Goal: Task Accomplishment & Management: Use online tool/utility

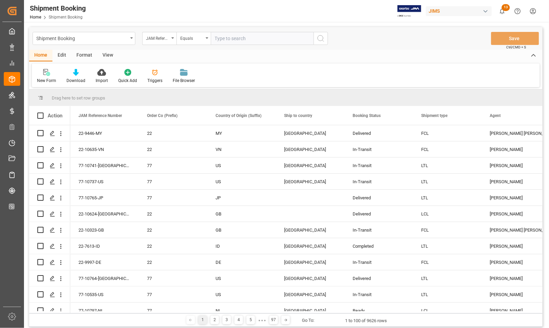
click at [239, 36] on input "text" at bounding box center [262, 38] width 103 height 13
type input "7-9904-[GEOGRAPHIC_DATA]"
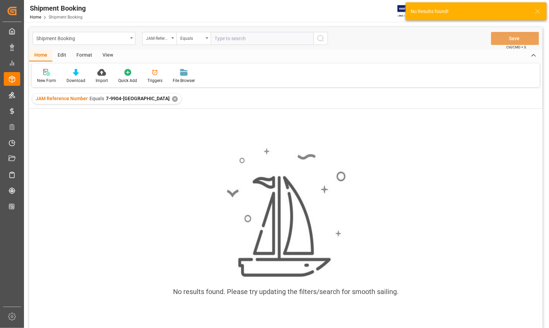
click at [107, 99] on span "7-9904-[GEOGRAPHIC_DATA]" at bounding box center [138, 98] width 64 height 5
click at [172, 98] on div "✕" at bounding box center [175, 99] width 6 height 6
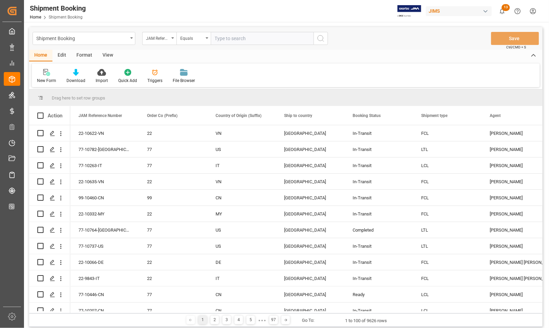
click at [229, 40] on input "text" at bounding box center [262, 38] width 103 height 13
type input "77-9904-[GEOGRAPHIC_DATA]"
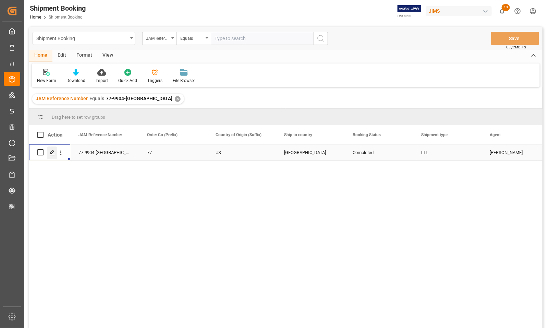
click at [52, 155] on line "Press SPACE to select this row." at bounding box center [52, 155] width 4 height 0
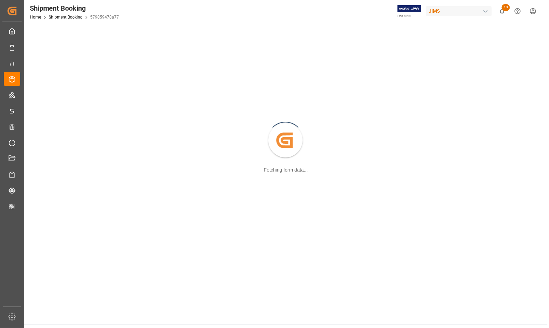
click at [52, 155] on div "Created by potrace 1.15, written by [PERSON_NAME] [DATE]-[DATE] Fetching form d…" at bounding box center [286, 140] width 516 height 229
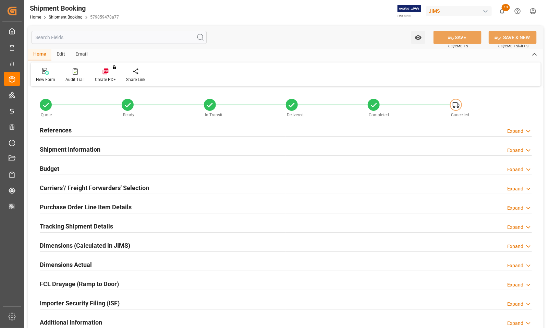
type input "1597.0624"
type input "3377.3929"
type input "3619"
type input "18041.27"
click at [56, 168] on h2 "Budget" at bounding box center [50, 168] width 20 height 9
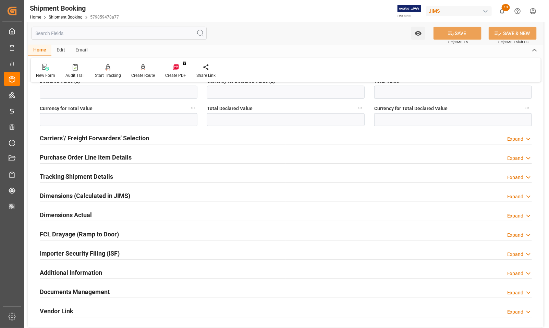
scroll to position [171, 0]
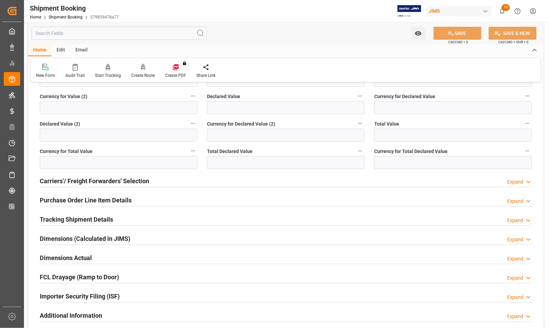
click at [71, 177] on h2 "Carriers'/ Freight Forwarders' Selection" at bounding box center [94, 180] width 109 height 9
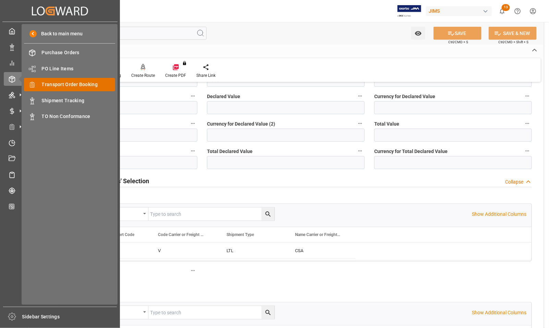
click at [50, 83] on span "Transport Order Booking" at bounding box center [79, 84] width 74 height 7
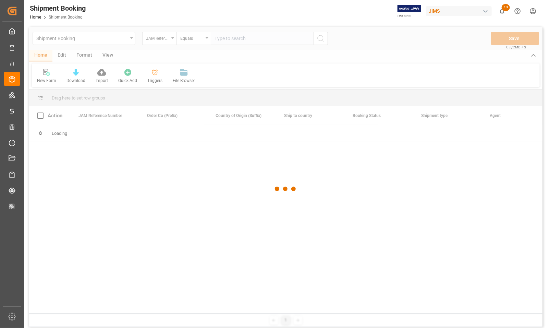
click at [231, 40] on div at bounding box center [286, 189] width 514 height 324
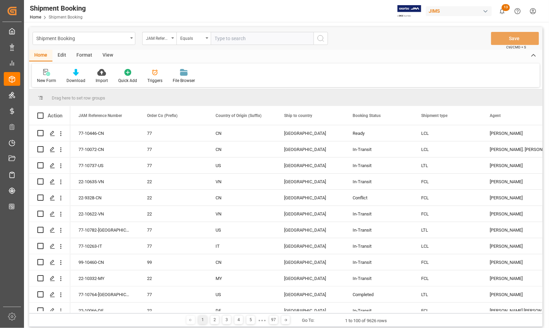
click at [231, 40] on input "text" at bounding box center [262, 38] width 103 height 13
type input "77-10320-RO"
click at [321, 40] on circle "search button" at bounding box center [320, 37] width 5 height 5
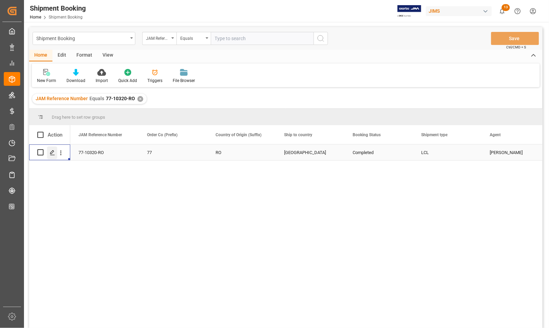
click at [50, 155] on line "Press SPACE to select this row." at bounding box center [52, 155] width 4 height 0
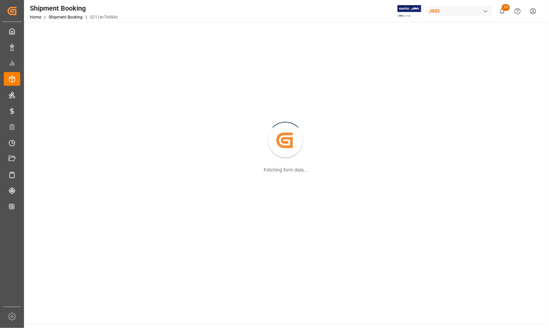
click at [50, 155] on div "Created by potrace 1.15, written by [PERSON_NAME] [DATE]-[DATE] Fetching form d…" at bounding box center [286, 140] width 516 height 229
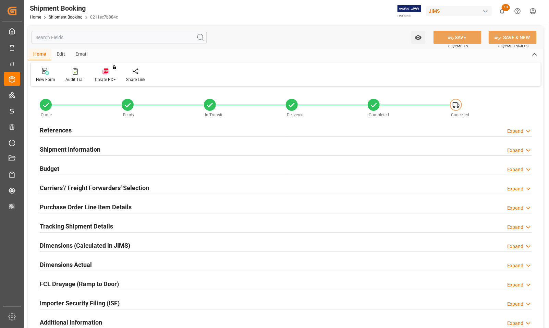
type input "0"
type input "2480.3317"
type input "25956"
click at [54, 169] on h2 "Budget" at bounding box center [50, 168] width 20 height 9
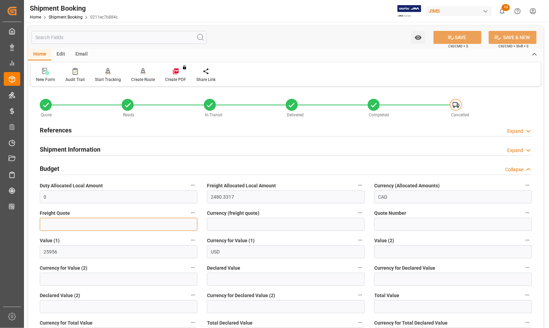
click at [70, 222] on input "text" at bounding box center [119, 224] width 158 height 13
type input "1900"
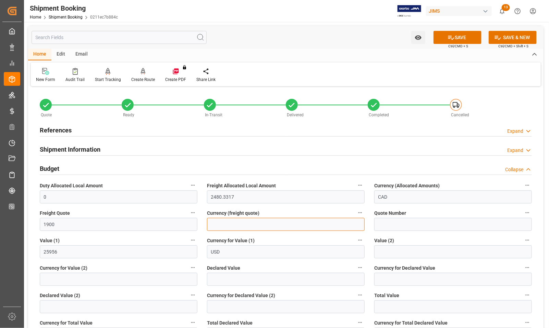
click at [218, 227] on input at bounding box center [286, 224] width 158 height 13
type input "USD"
click at [384, 33] on button "SAVE" at bounding box center [458, 37] width 48 height 13
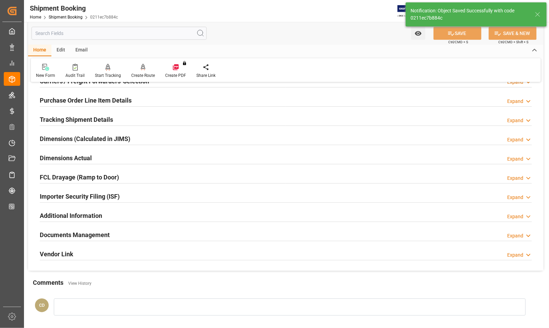
scroll to position [86, 0]
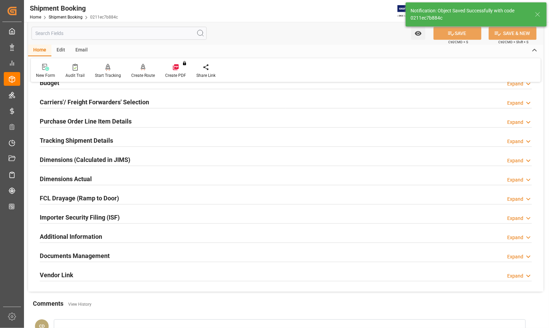
click at [64, 104] on h2 "Carriers'/ Freight Forwarders' Selection" at bounding box center [94, 101] width 109 height 9
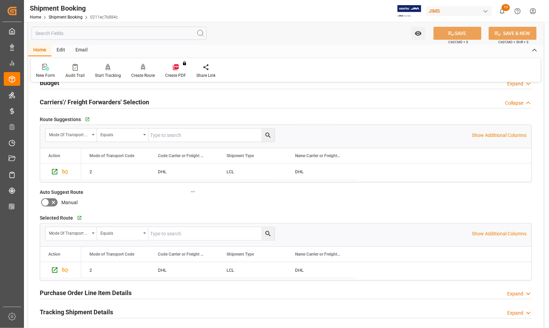
click at [64, 104] on h2 "Carriers'/ Freight Forwarders' Selection" at bounding box center [94, 101] width 109 height 9
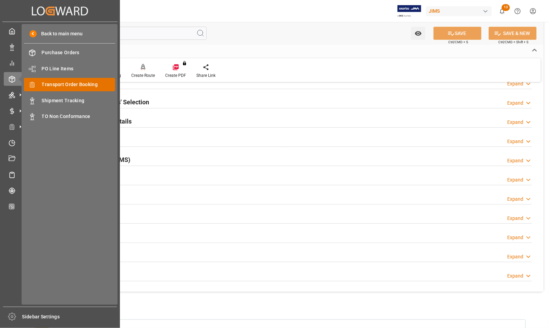
click at [49, 86] on span "Transport Order Booking" at bounding box center [79, 84] width 74 height 7
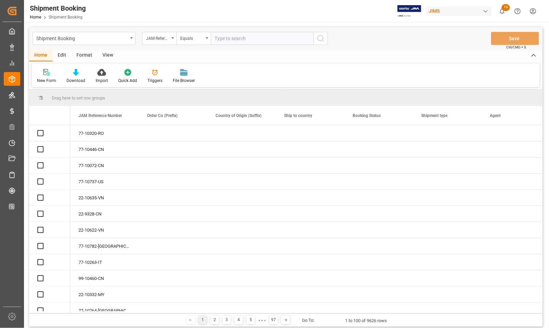
click at [248, 39] on input "text" at bounding box center [262, 38] width 103 height 13
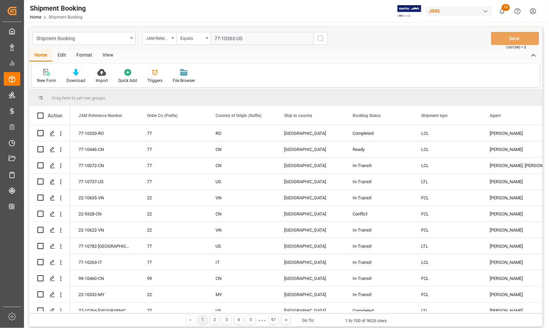
type input "77-10363-US"
click at [321, 36] on icon "search button" at bounding box center [321, 38] width 8 height 8
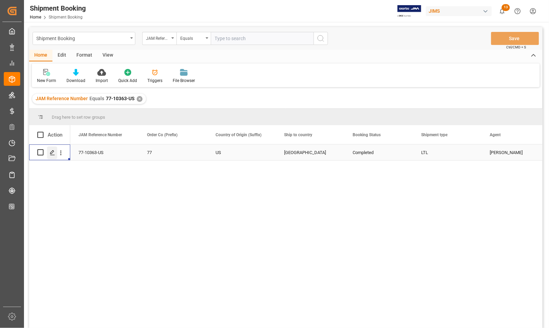
click at [54, 154] on icon "Press SPACE to select this row." at bounding box center [52, 152] width 5 height 5
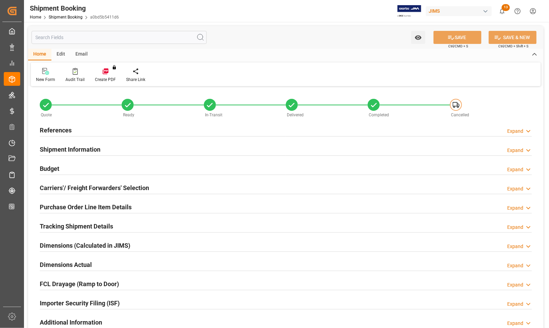
type input "0"
type input "[DATE] 00:00"
type input "[DATE]"
click at [55, 128] on h2 "References" at bounding box center [56, 130] width 32 height 9
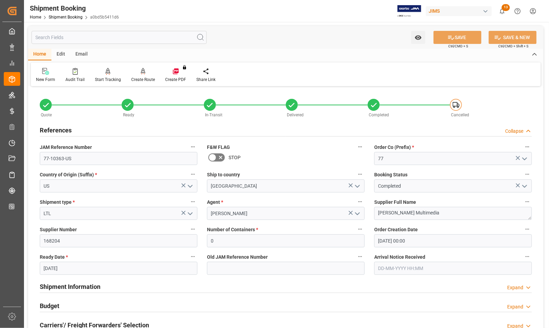
click at [55, 128] on h2 "References" at bounding box center [56, 130] width 32 height 9
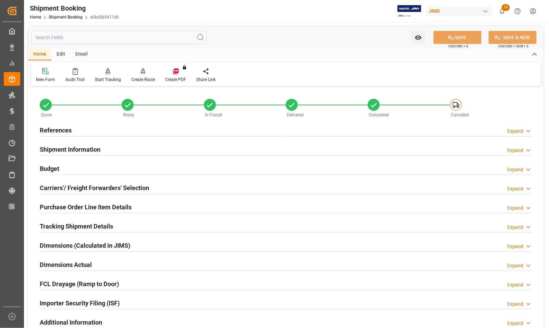
click at [51, 166] on h2 "Budget" at bounding box center [50, 168] width 20 height 9
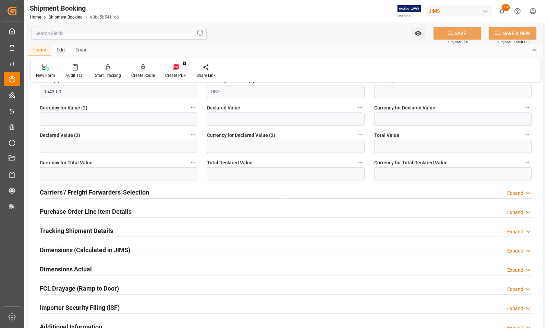
scroll to position [171, 0]
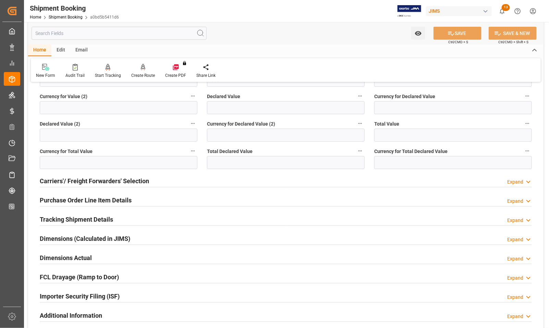
click at [78, 181] on h2 "Carriers'/ Freight Forwarders' Selection" at bounding box center [94, 180] width 109 height 9
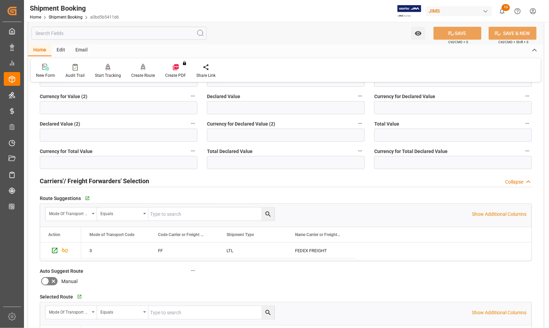
click at [78, 181] on h2 "Carriers'/ Freight Forwarders' Selection" at bounding box center [94, 180] width 109 height 9
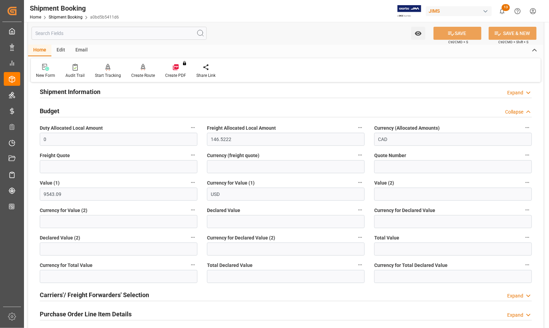
scroll to position [43, 0]
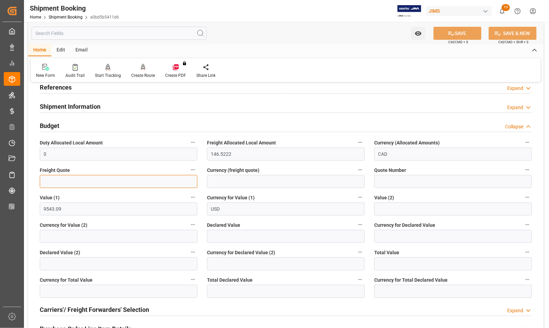
click at [55, 179] on input "text" at bounding box center [119, 181] width 158 height 13
type input "1146.23"
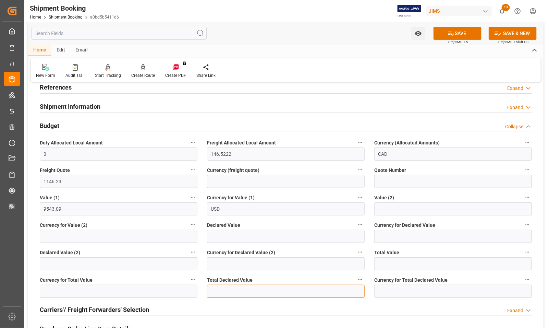
click at [234, 290] on input "text" at bounding box center [286, 291] width 158 height 13
type input "9543.09"
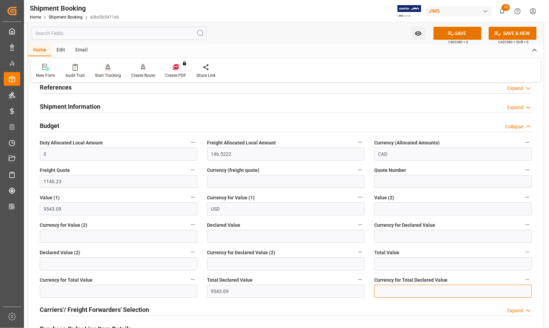
click at [384, 291] on input at bounding box center [453, 291] width 158 height 13
type input "USD"
click at [384, 33] on button "SAVE" at bounding box center [458, 33] width 48 height 13
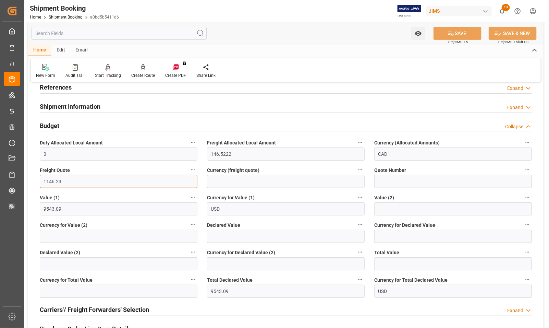
click at [53, 182] on input "1146.23" at bounding box center [119, 181] width 158 height 13
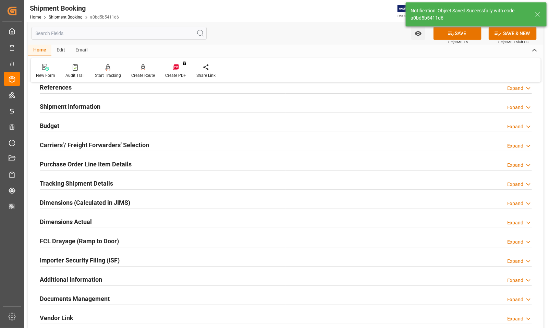
click at [52, 124] on h2 "Budget" at bounding box center [50, 125] width 20 height 9
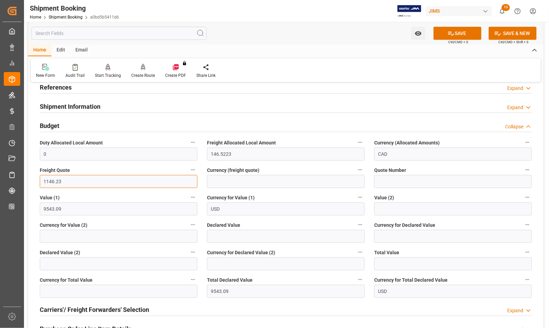
click at [51, 181] on input "1146.23" at bounding box center [119, 181] width 158 height 13
type input "1149.23"
click at [384, 28] on button "SAVE" at bounding box center [458, 33] width 48 height 13
